Goal: Information Seeking & Learning: Learn about a topic

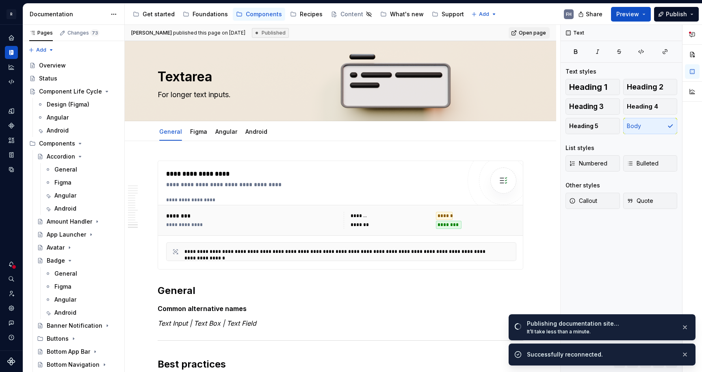
click at [684, 349] on li "Successfully reconnected." at bounding box center [602, 352] width 187 height 25
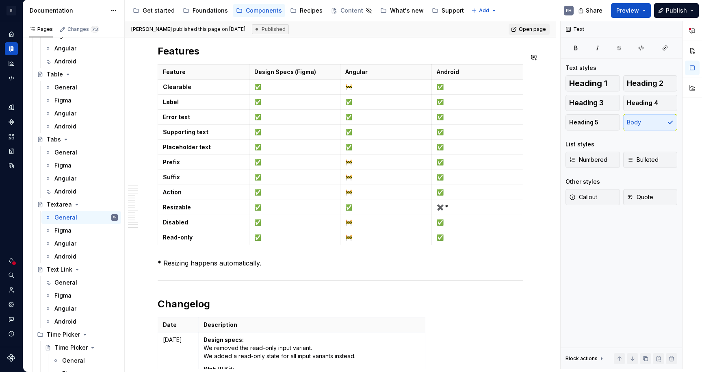
type textarea "*"
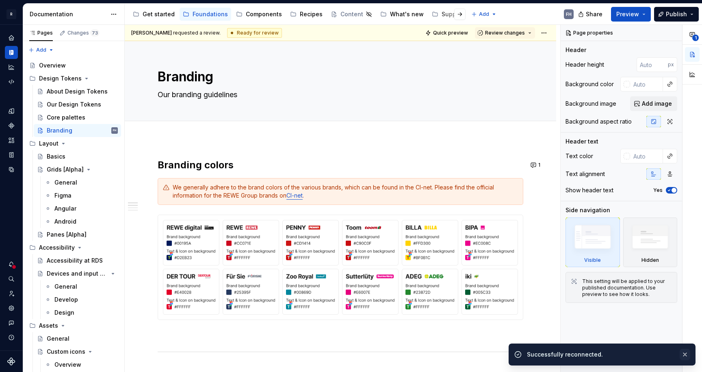
click at [687, 351] on button "button" at bounding box center [685, 354] width 11 height 11
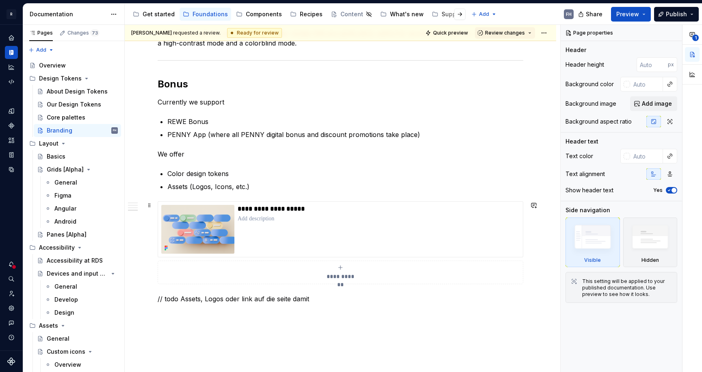
scroll to position [661, 0]
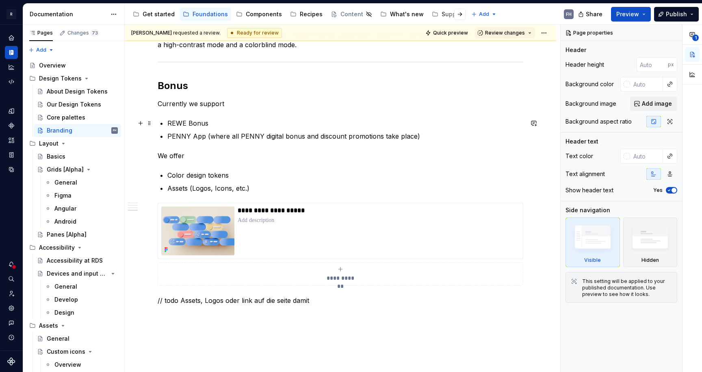
click at [265, 122] on p "REWE Bonus" at bounding box center [345, 123] width 356 height 10
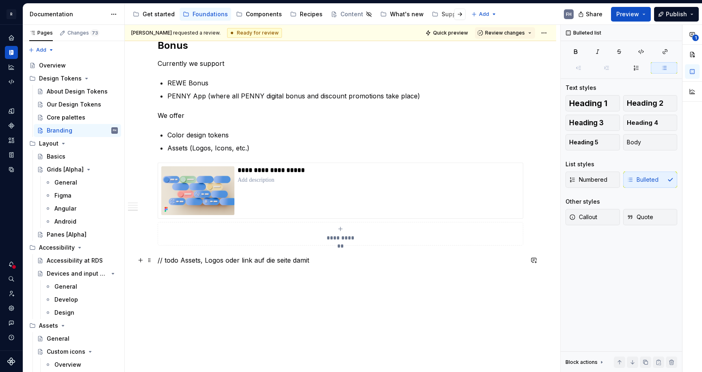
scroll to position [640, 0]
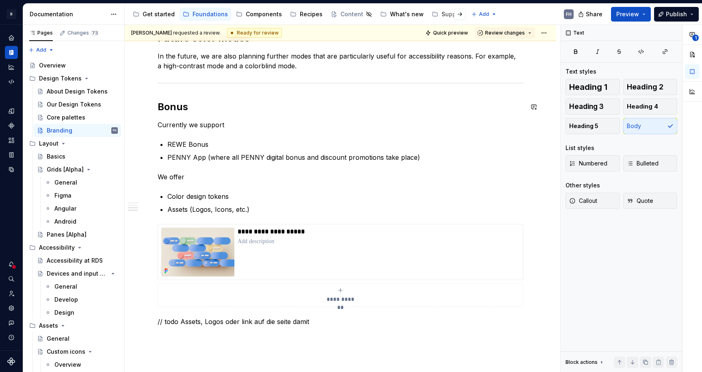
click at [171, 106] on h2 "Bonus" at bounding box center [341, 106] width 366 height 13
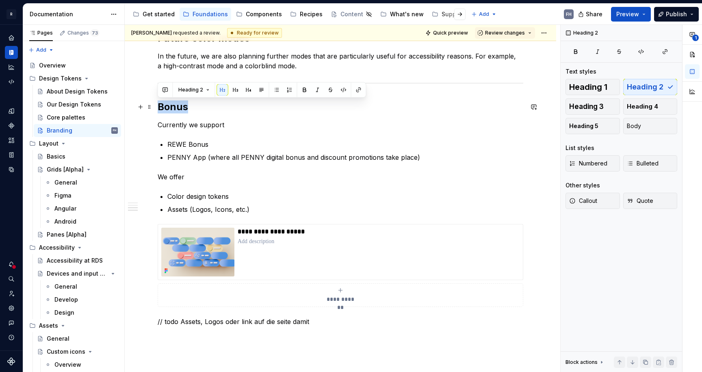
click at [171, 106] on h2 "Bonus" at bounding box center [341, 106] width 366 height 13
click at [62, 119] on div "Core palettes" at bounding box center [66, 117] width 39 height 8
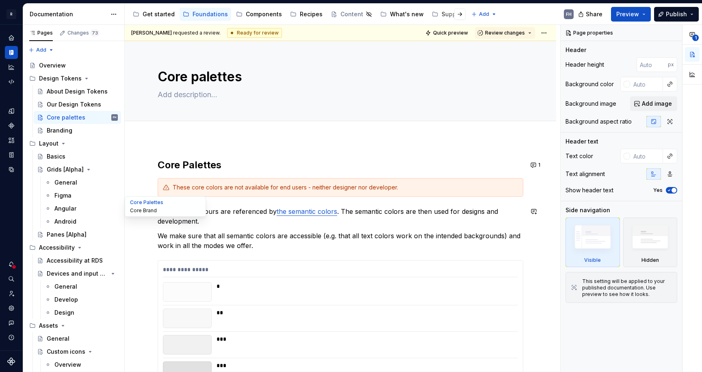
click at [141, 210] on button "Core Brand" at bounding box center [165, 210] width 77 height 8
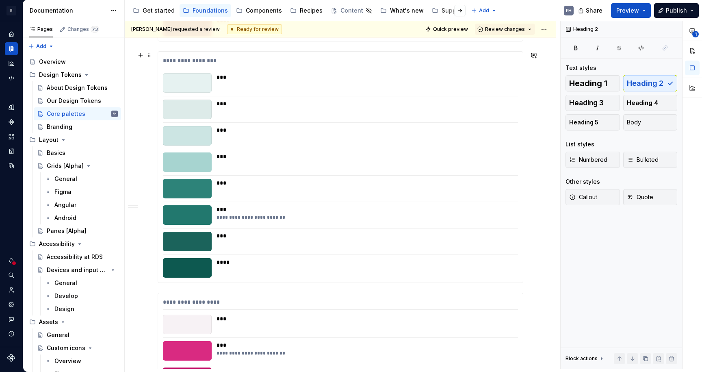
scroll to position [5180, 0]
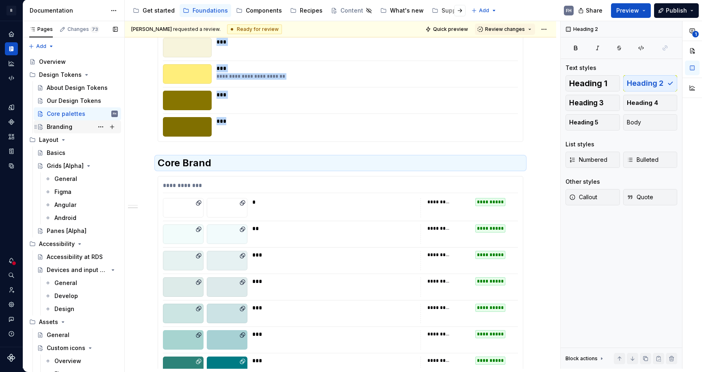
click at [61, 128] on div "Branding" at bounding box center [60, 127] width 26 height 8
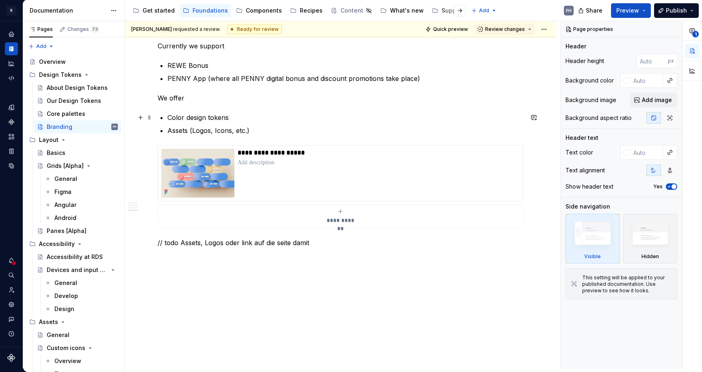
scroll to position [640, 0]
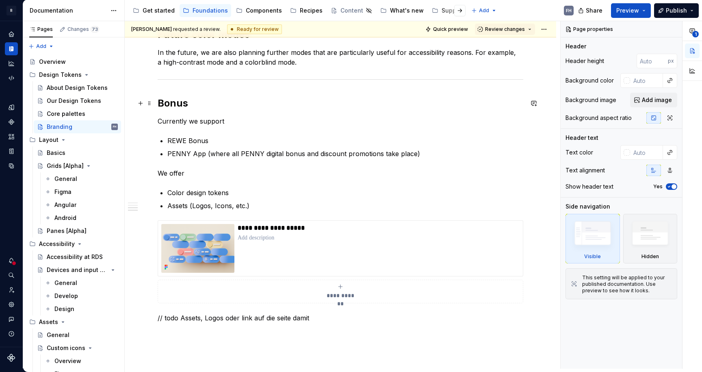
click at [172, 100] on h2 "Bonus" at bounding box center [341, 103] width 366 height 13
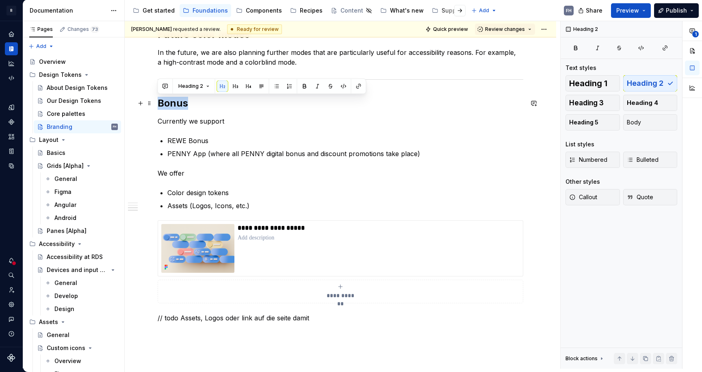
click at [172, 100] on h2 "Bonus" at bounding box center [341, 103] width 366 height 13
click at [249, 190] on p "Color design tokens" at bounding box center [345, 193] width 356 height 10
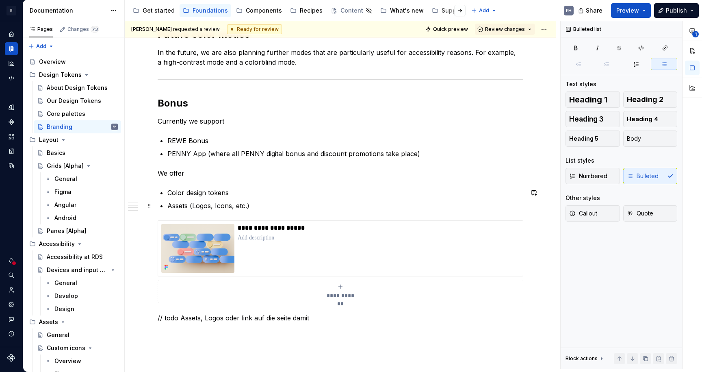
click at [172, 204] on p "Assets (Logos, Icons, etc.)" at bounding box center [345, 206] width 356 height 10
click at [251, 207] on p "Assets (Logos, Icons, etc.)" at bounding box center [345, 206] width 356 height 10
type textarea "*"
